Goal: Task Accomplishment & Management: Manage account settings

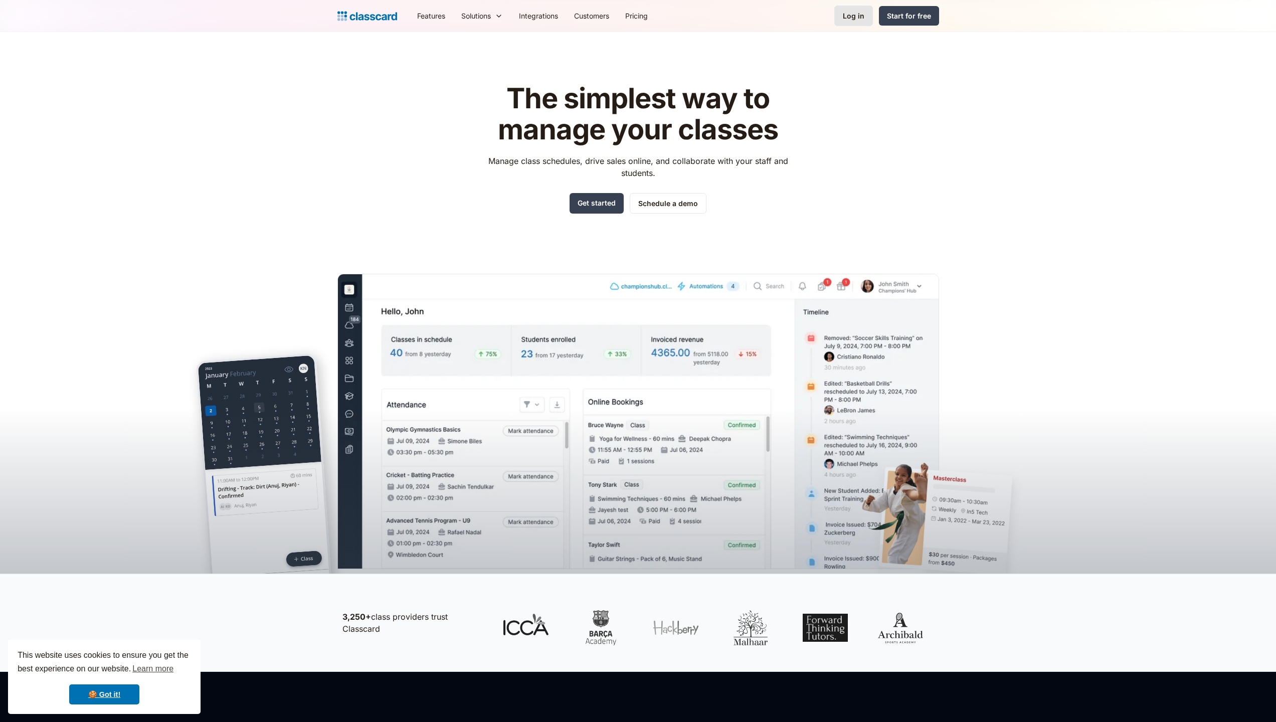
click at [853, 15] on div "Log in" at bounding box center [854, 16] width 22 height 11
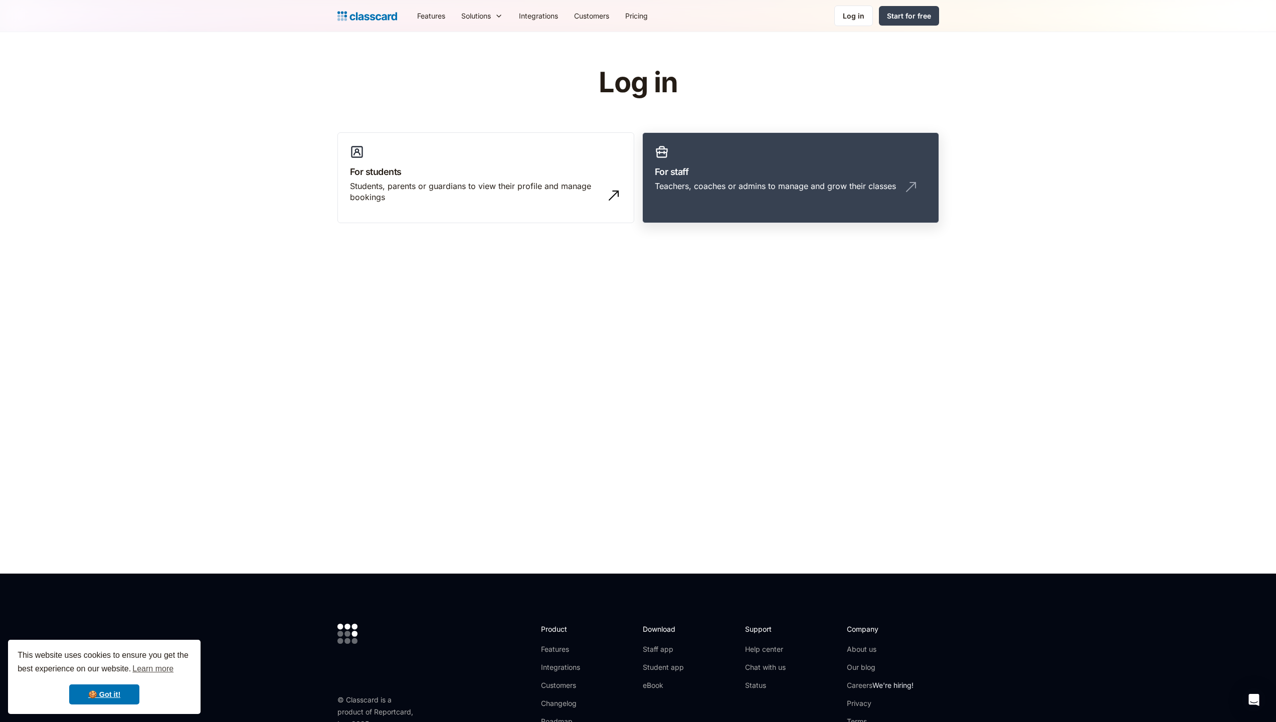
click at [725, 159] on link "For staff Teachers, coaches or admins to manage and grow their classes" at bounding box center [790, 177] width 297 height 91
